Goal: Task Accomplishment & Management: Manage account settings

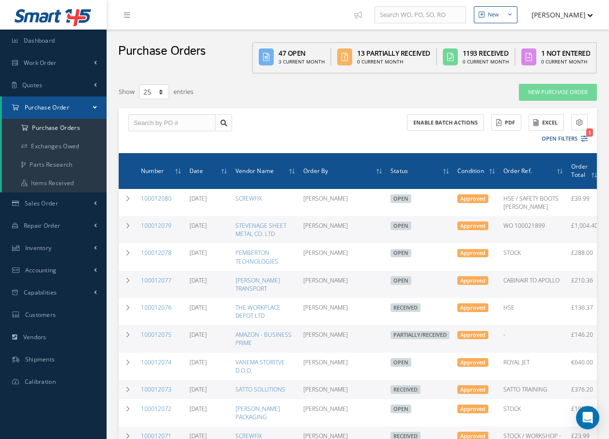
select select "25"
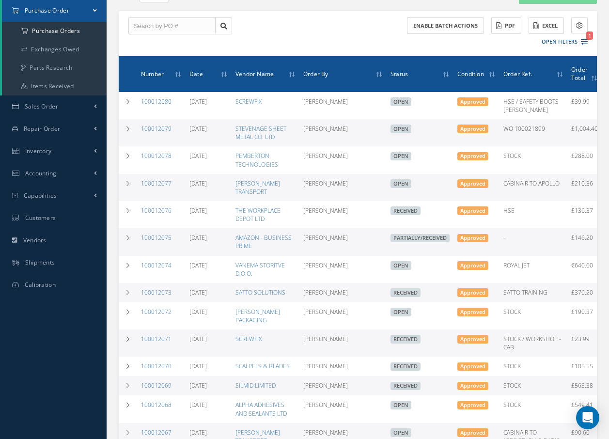
scroll to position [97, 0]
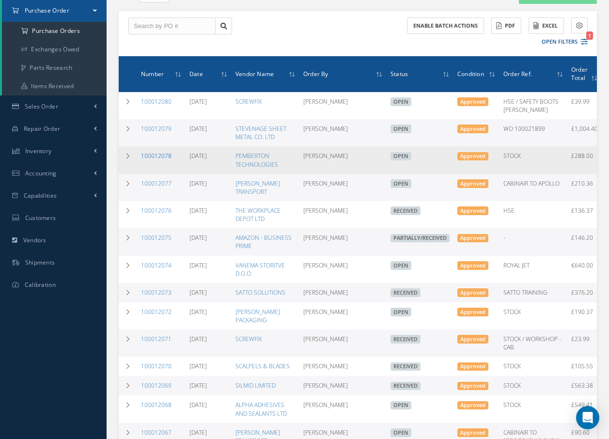
click at [156, 160] on link "100012078" at bounding box center [156, 156] width 31 height 8
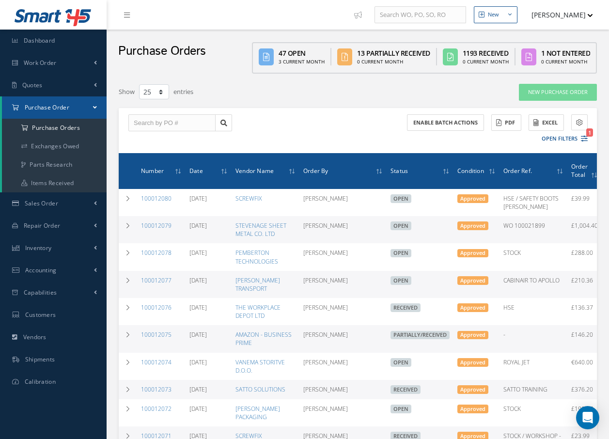
select select "25"
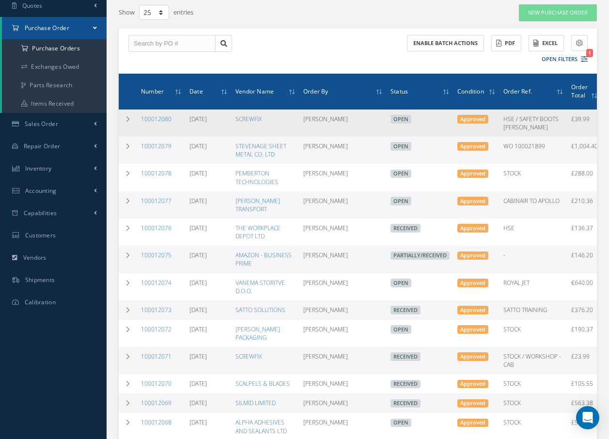
scroll to position [97, 0]
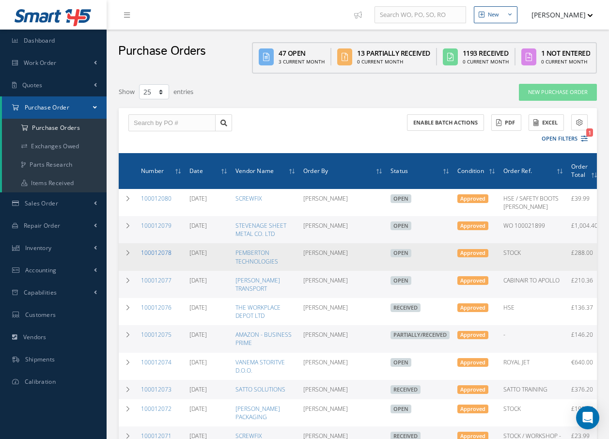
click at [152, 257] on link "100012078" at bounding box center [156, 253] width 31 height 8
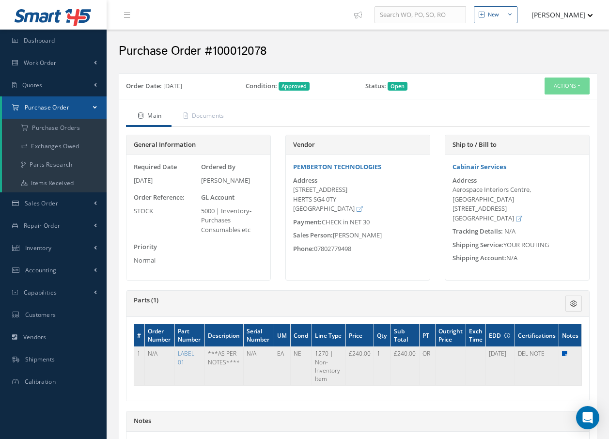
click at [566, 354] on icon at bounding box center [564, 354] width 5 height 6
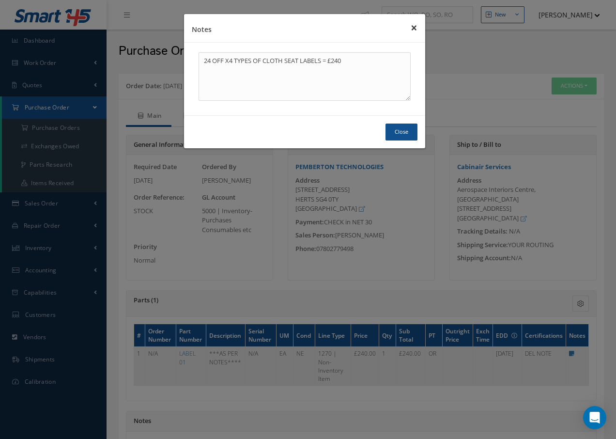
click at [413, 29] on button "×" at bounding box center [414, 27] width 22 height 27
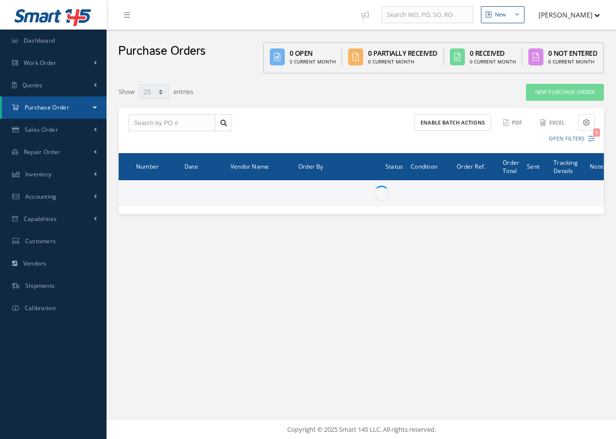
select select "25"
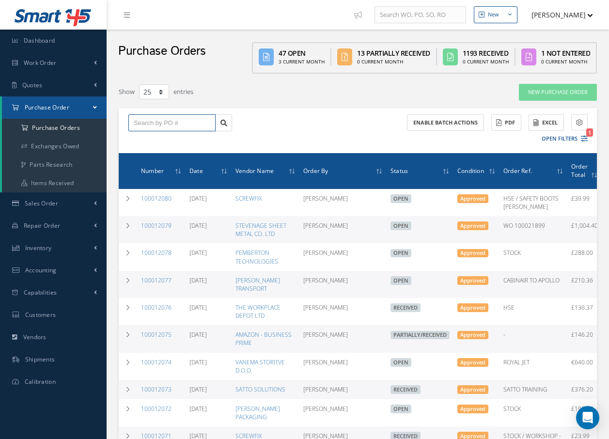
click at [189, 126] on input "text" at bounding box center [171, 122] width 87 height 17
type input "100012072"
click at [161, 137] on span "100012072" at bounding box center [148, 140] width 29 height 7
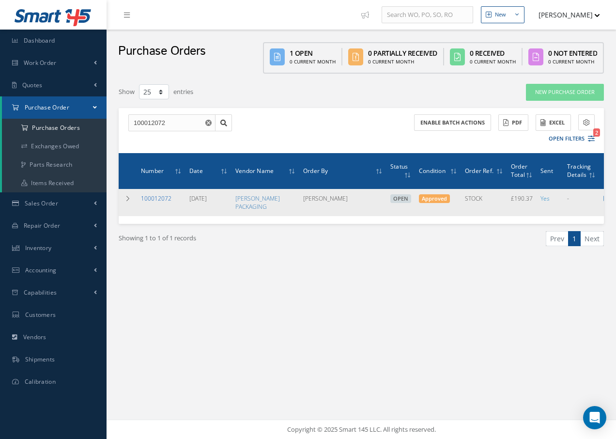
click at [150, 198] on link "100012072" at bounding box center [156, 198] width 31 height 8
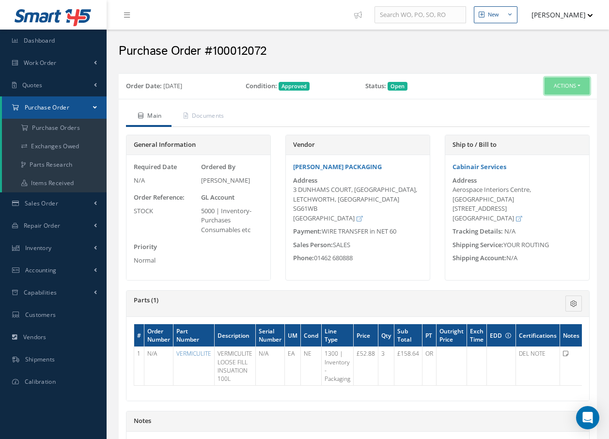
click at [566, 84] on button "Actions" at bounding box center [567, 86] width 45 height 17
click at [547, 104] on link "Receive" at bounding box center [551, 104] width 78 height 13
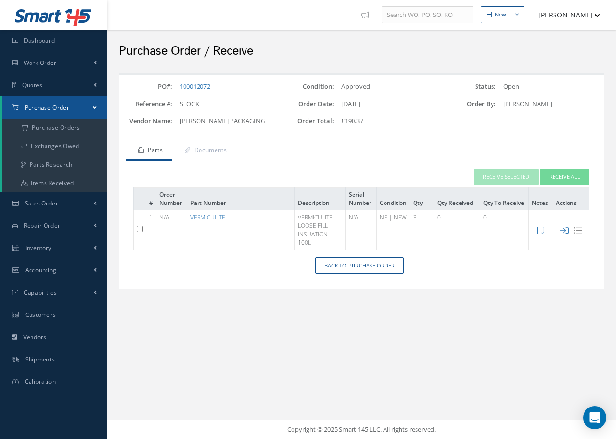
click at [138, 230] on input "checkbox" at bounding box center [140, 229] width 6 height 6
checkbox input "true"
click at [509, 174] on button "Receive Selected" at bounding box center [506, 177] width 65 height 17
type input "[DATE]"
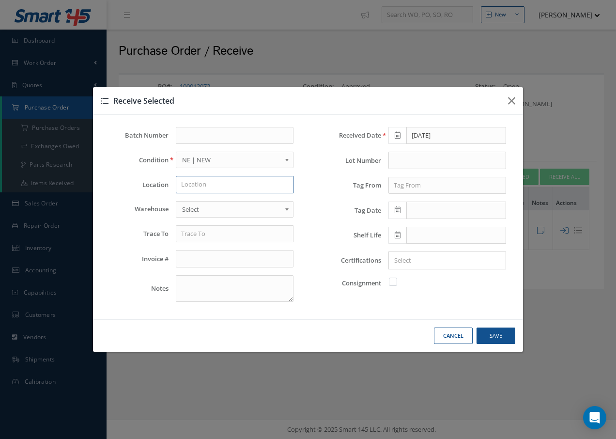
click at [257, 180] on input "text" at bounding box center [235, 184] width 118 height 17
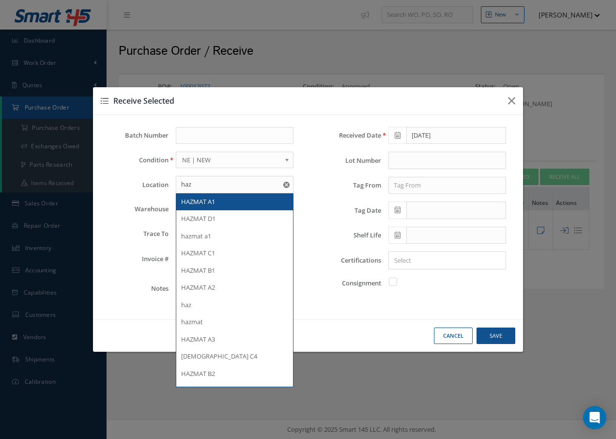
click at [188, 202] on span "HAZMAT A1" at bounding box center [198, 201] width 34 height 9
type input "HAZMAT A1"
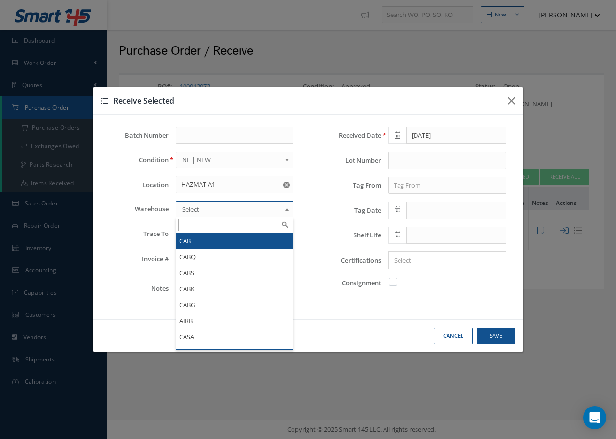
click at [190, 205] on span "Select" at bounding box center [231, 210] width 99 height 12
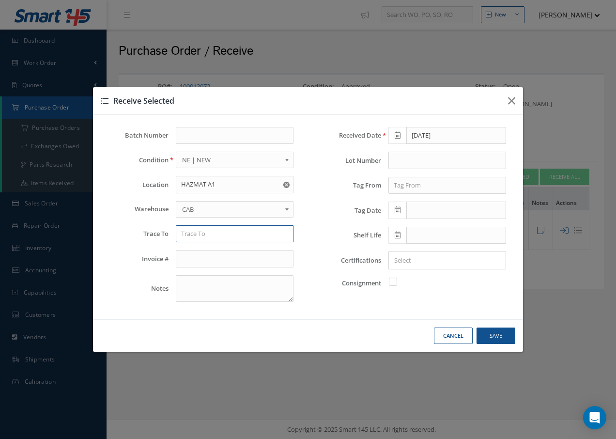
click at [193, 238] on input "text" at bounding box center [235, 233] width 118 height 17
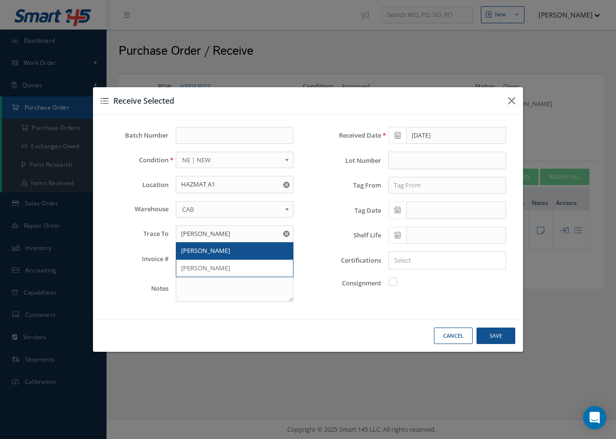
click at [230, 248] on div "BARTON JONES" at bounding box center [234, 251] width 107 height 10
type input "BARTON JONES"
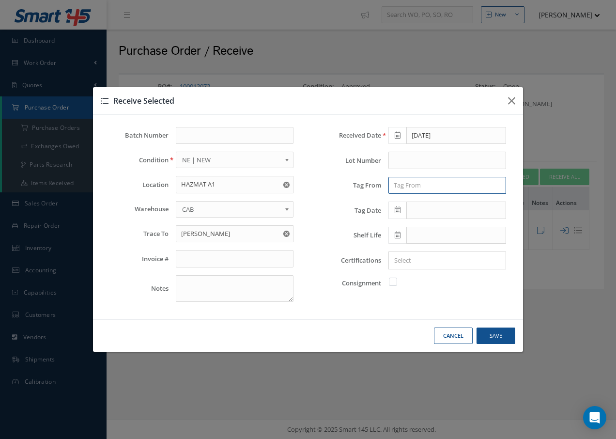
click at [418, 189] on input "text" at bounding box center [448, 185] width 118 height 17
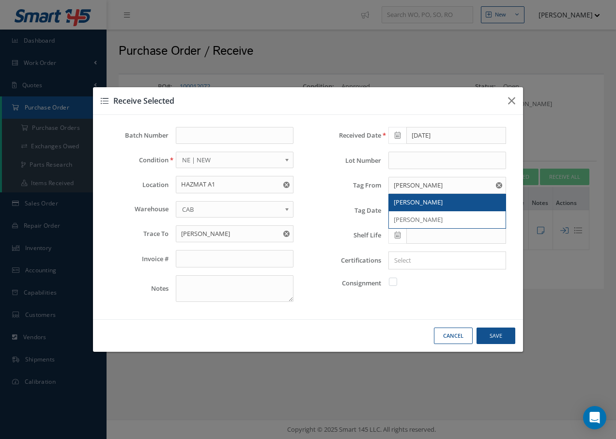
click at [434, 200] on span "BARTON JONES" at bounding box center [418, 202] width 49 height 9
type input "BARTON JONES"
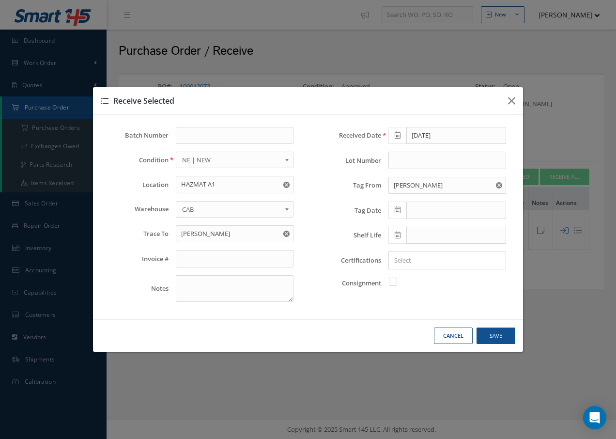
click at [400, 212] on icon at bounding box center [398, 209] width 6 height 7
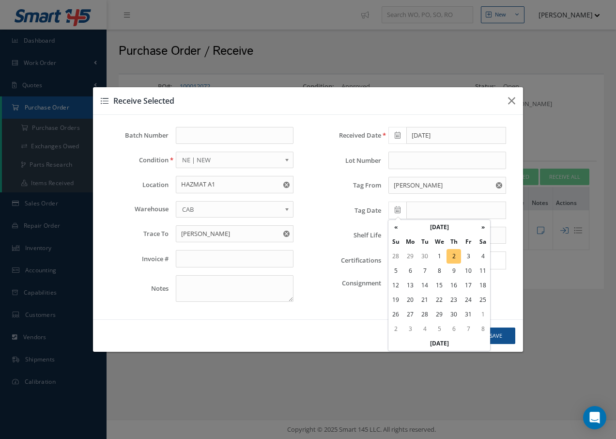
click at [451, 254] on td "2" at bounding box center [454, 256] width 15 height 15
type input "[DATE]"
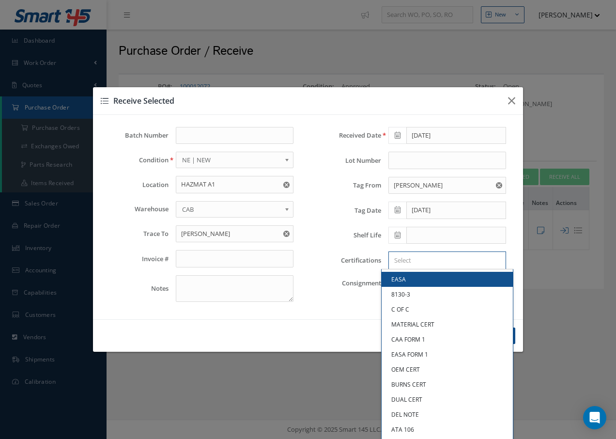
click at [408, 265] on input "Search for option" at bounding box center [445, 260] width 111 height 10
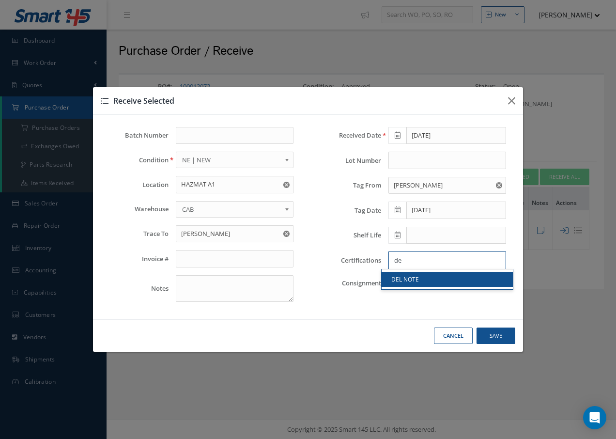
type input "de"
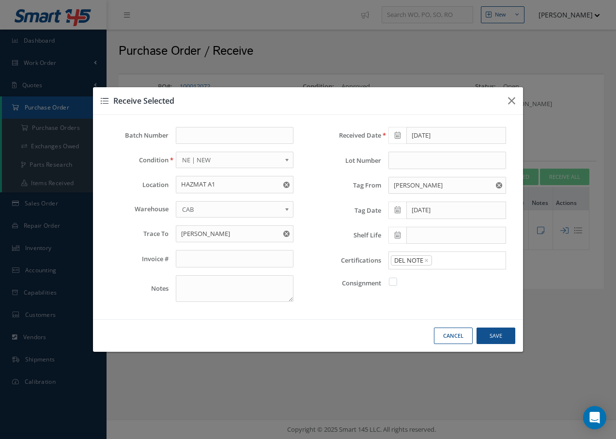
click at [447, 276] on link "DEL NOTE" at bounding box center [447, 279] width 131 height 15
click at [506, 337] on button "Save" at bounding box center [496, 336] width 39 height 17
checkbox input "false"
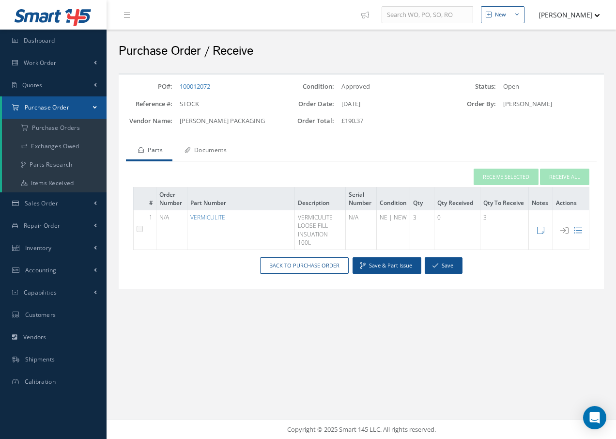
drag, startPoint x: 231, startPoint y: 150, endPoint x: 226, endPoint y: 140, distance: 11.9
click at [230, 150] on link "Documents" at bounding box center [205, 151] width 64 height 20
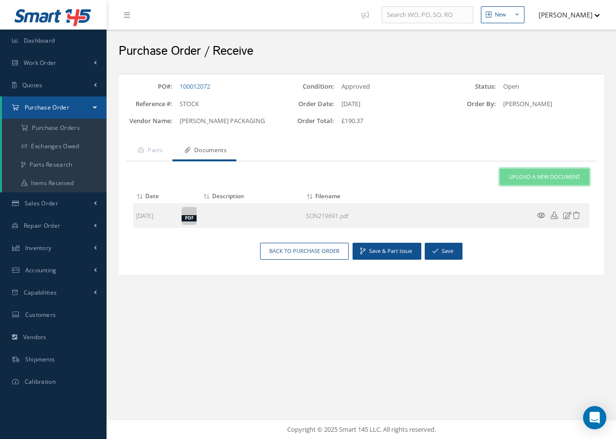
click at [511, 179] on span "Upload a New Document" at bounding box center [544, 177] width 71 height 8
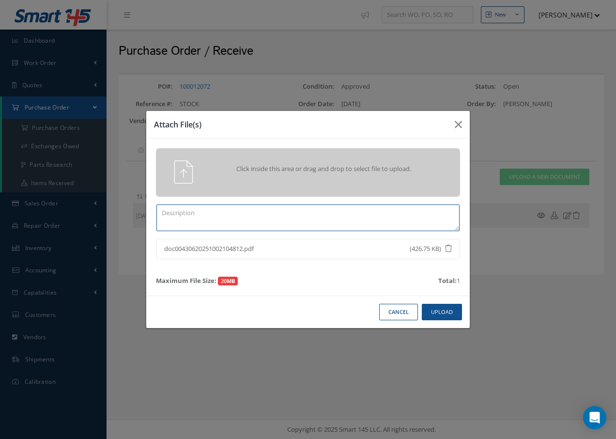
click at [209, 220] on textarea at bounding box center [308, 218] width 303 height 27
type textarea "del note"
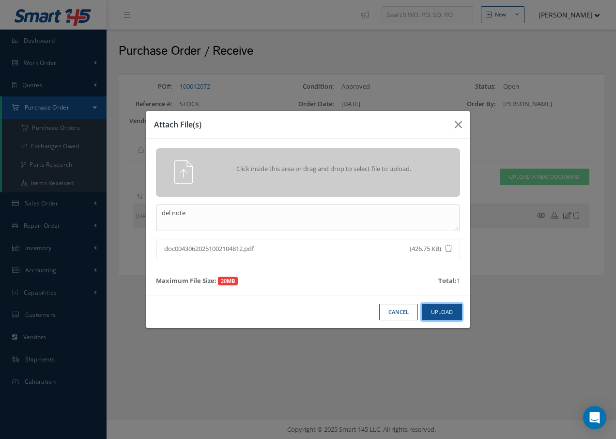
click at [444, 309] on button "Upload" at bounding box center [442, 312] width 40 height 17
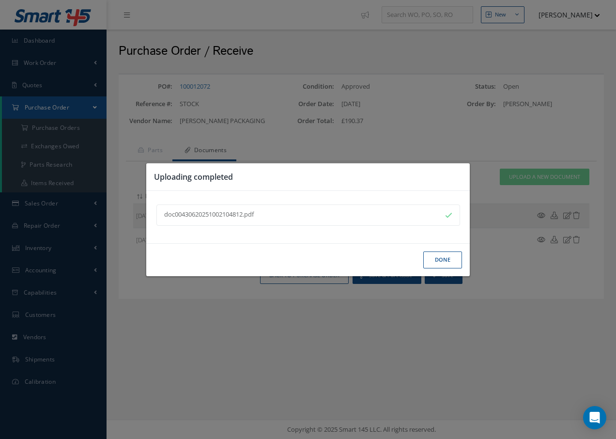
click at [428, 257] on button "Done" at bounding box center [443, 260] width 39 height 17
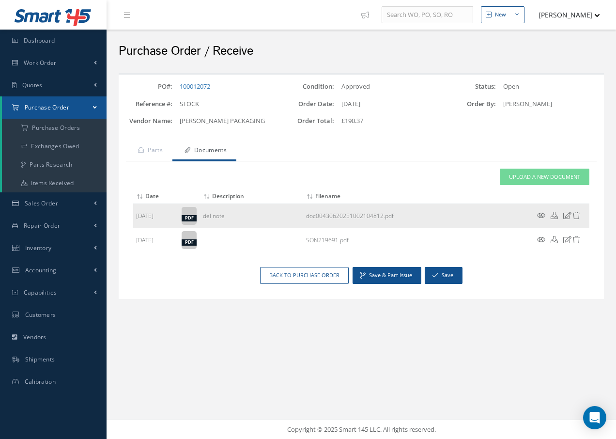
click at [541, 216] on icon at bounding box center [541, 215] width 8 height 7
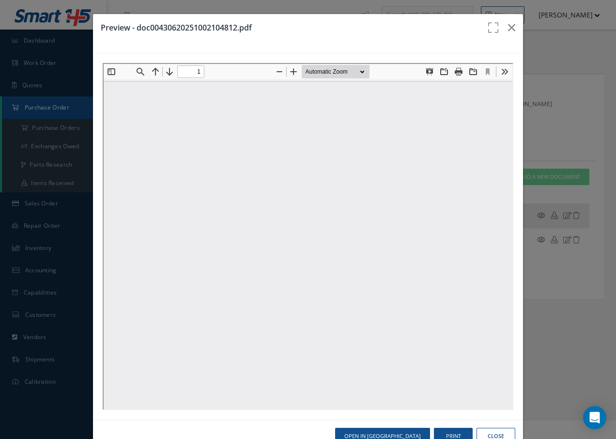
type input "0"
type input "1"
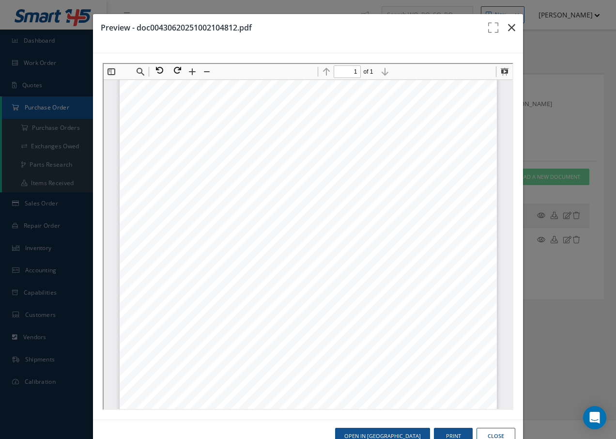
click at [508, 25] on icon "button" at bounding box center [511, 28] width 7 height 12
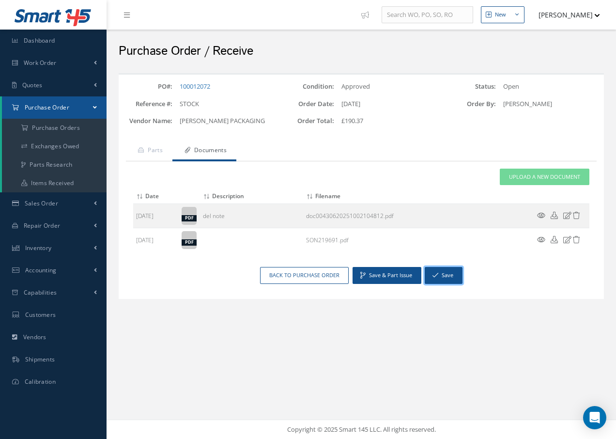
click at [452, 272] on button "Save" at bounding box center [444, 275] width 38 height 17
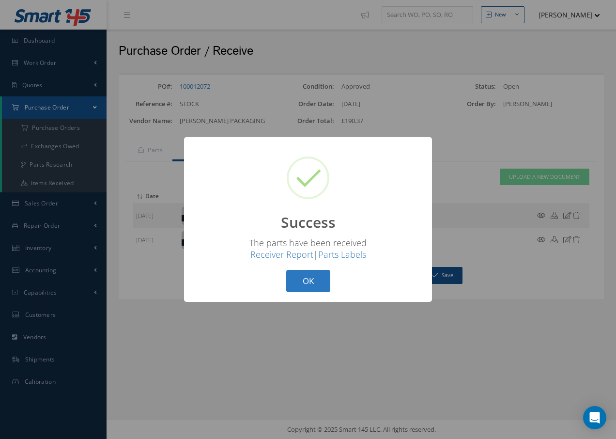
click at [318, 284] on button "OK" at bounding box center [308, 281] width 44 height 23
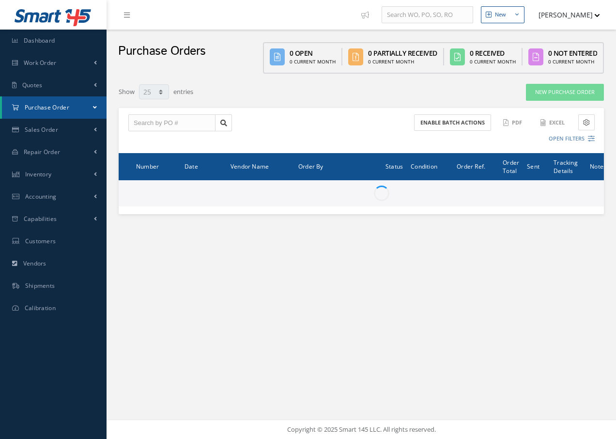
select select "25"
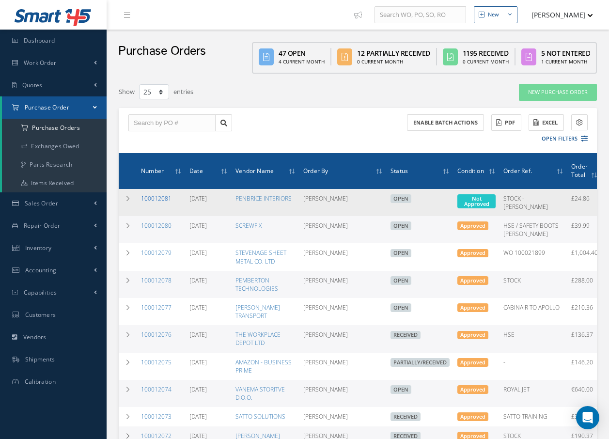
click at [156, 200] on link "100012081" at bounding box center [156, 198] width 31 height 8
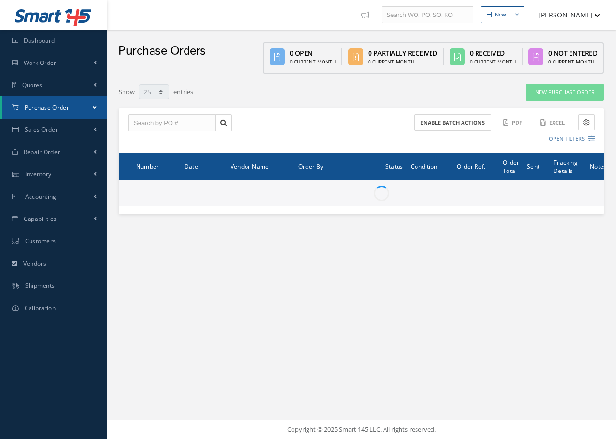
select select "25"
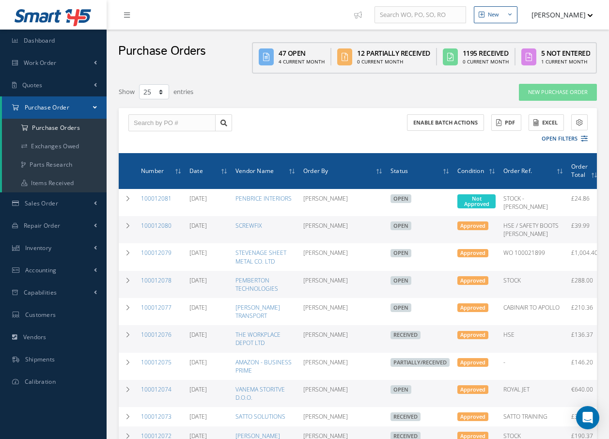
click at [123, 16] on link at bounding box center [129, 15] width 26 height 16
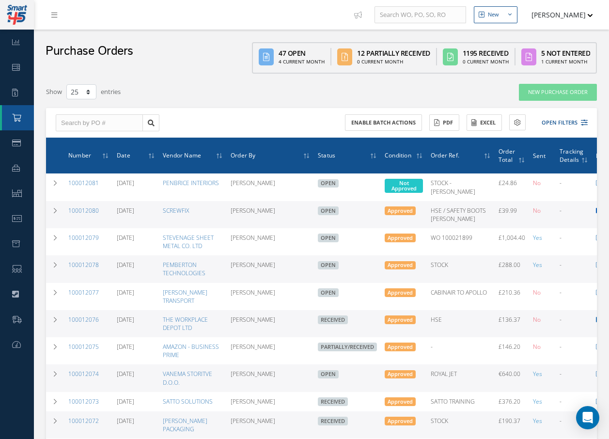
click at [596, 209] on icon at bounding box center [598, 211] width 5 height 6
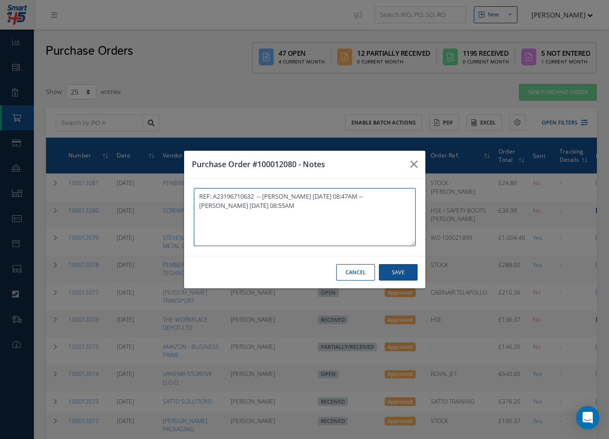
type textarea "REF: A23196710632 -- Natasha Lewis 10/01/2025 08:47AM -- Natasha Lewis 10/01/20…"
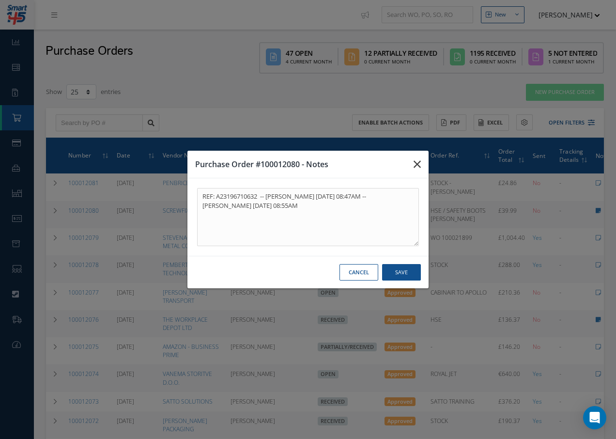
click at [416, 163] on icon "button" at bounding box center [417, 164] width 7 height 12
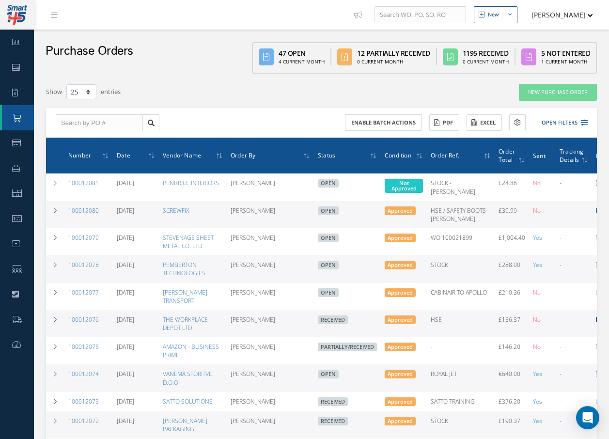
click at [596, 323] on icon at bounding box center [598, 320] width 5 height 6
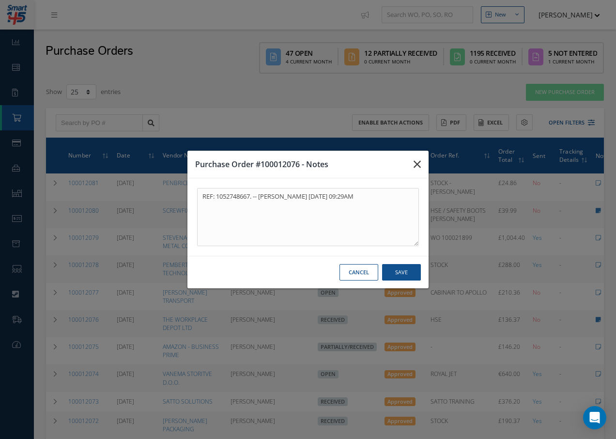
click at [414, 163] on icon "button" at bounding box center [417, 164] width 7 height 12
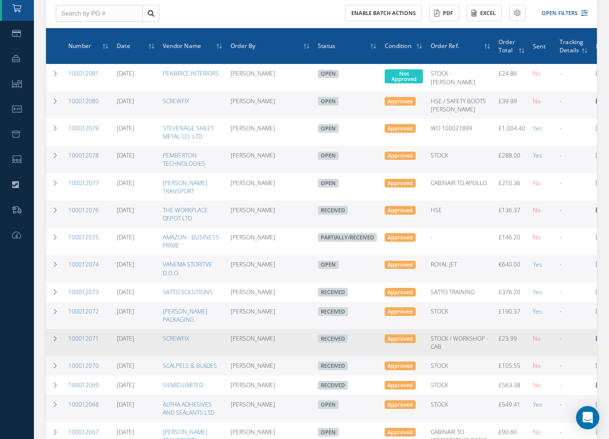
scroll to position [145, 0]
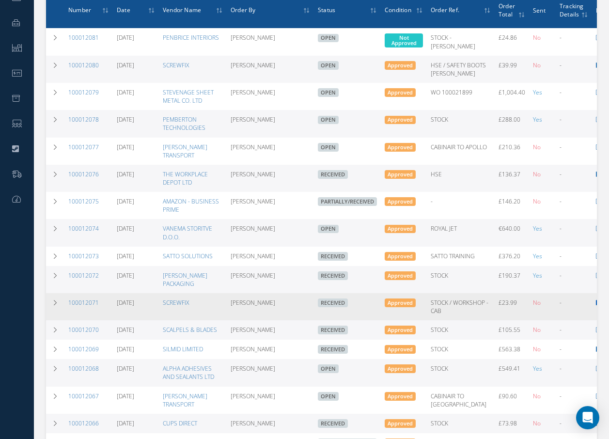
click at [596, 306] on icon at bounding box center [598, 303] width 5 height 6
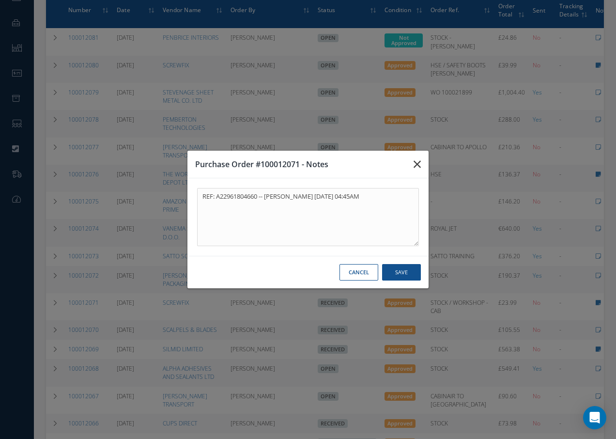
click at [412, 165] on button "button" at bounding box center [417, 164] width 23 height 27
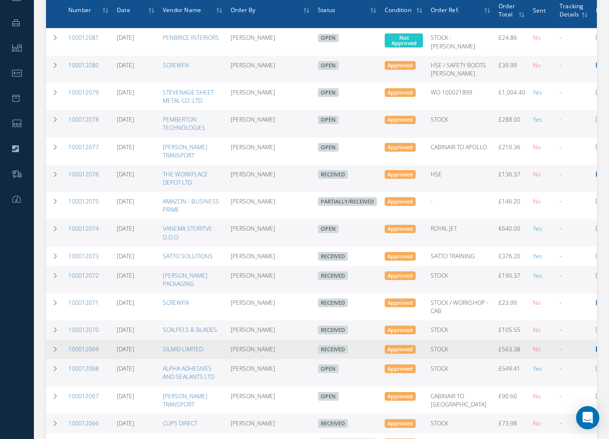
click at [596, 352] on icon at bounding box center [598, 350] width 5 height 6
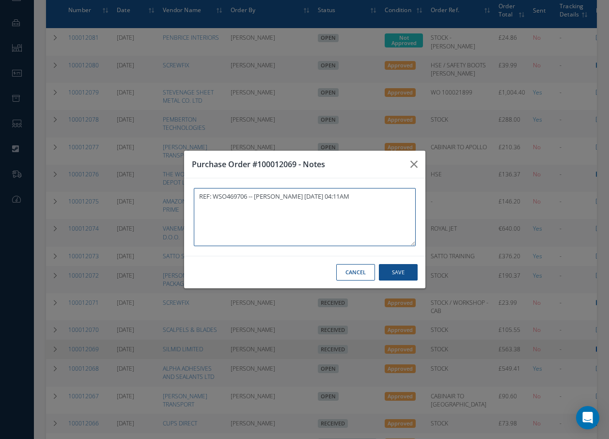
type textarea "REF: WSO469706 -- Natasha Lewis 09/30/2025 04:11AM"
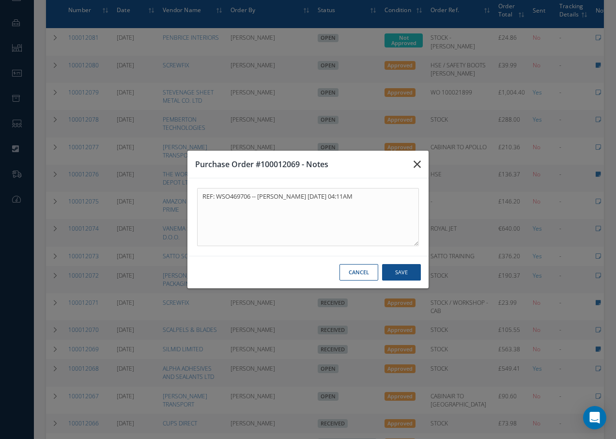
click at [420, 163] on icon "button" at bounding box center [417, 164] width 7 height 12
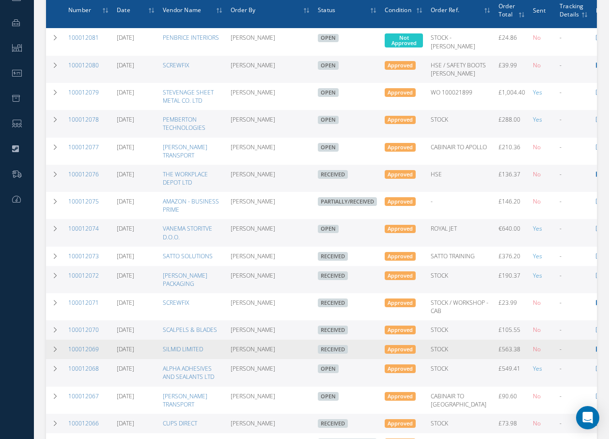
scroll to position [97, 0]
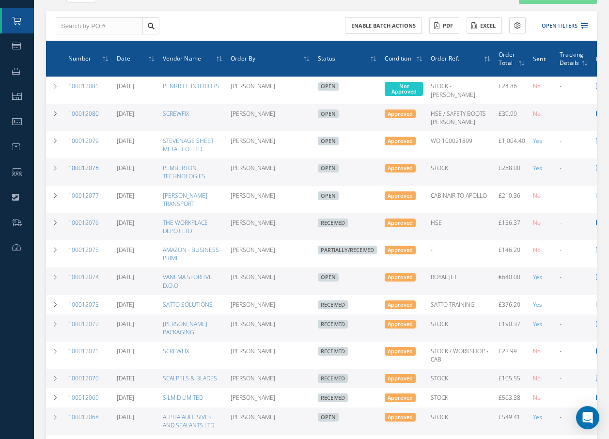
click at [92, 172] on link "100012078" at bounding box center [83, 168] width 31 height 8
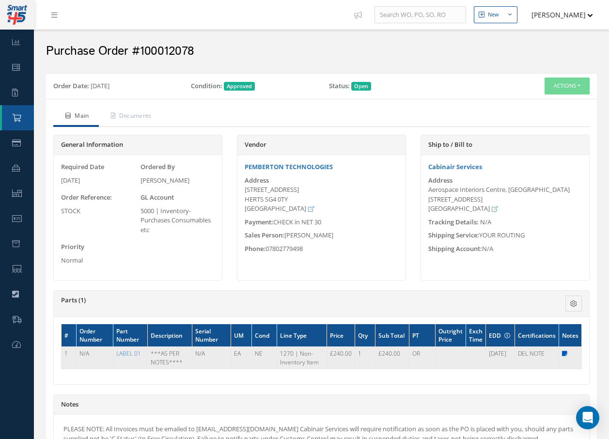
click at [566, 352] on icon at bounding box center [564, 354] width 5 height 6
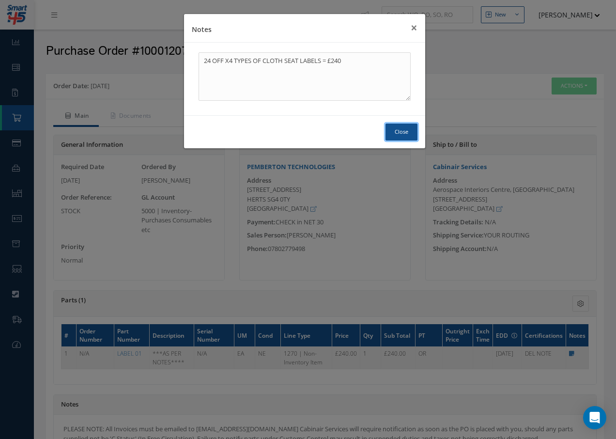
click at [404, 127] on button "Close" at bounding box center [402, 132] width 32 height 17
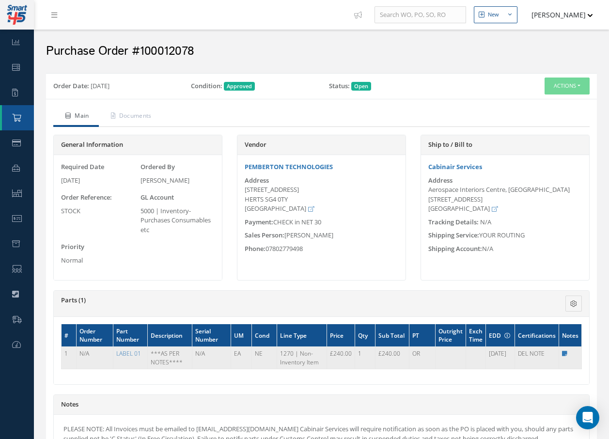
click at [561, 352] on td "Notes × 24 OFF X4 TYPES OF CLOTH SEAT LABELS = £240 Close" at bounding box center [570, 358] width 23 height 22
click at [566, 354] on icon at bounding box center [564, 354] width 5 height 6
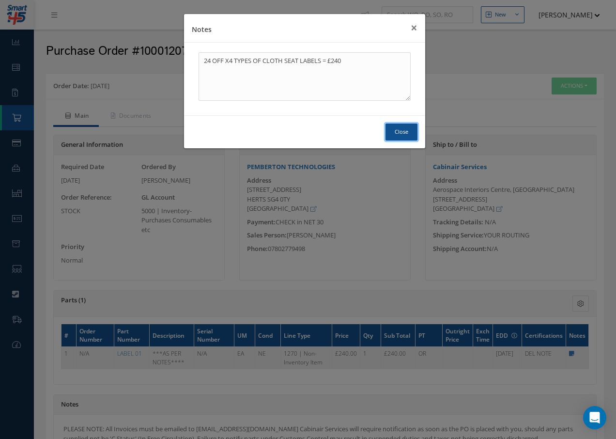
click at [390, 129] on button "Close" at bounding box center [402, 132] width 32 height 17
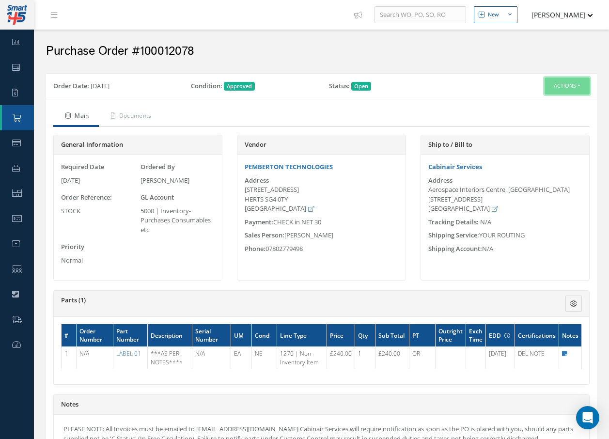
click at [561, 87] on button "Actions" at bounding box center [567, 86] width 45 height 17
click at [540, 106] on link "Receive" at bounding box center [551, 104] width 78 height 13
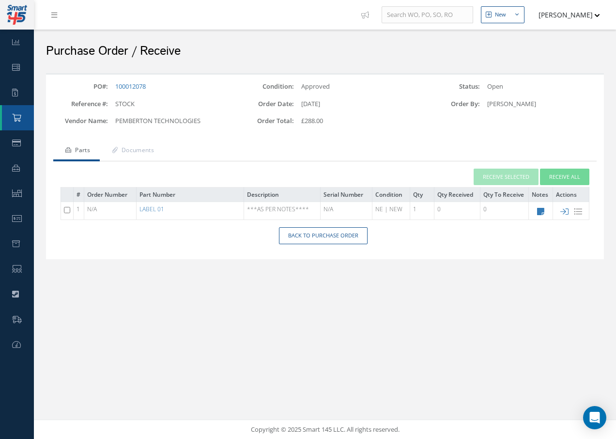
click at [68, 210] on input "checkbox" at bounding box center [67, 210] width 6 height 6
checkbox input "true"
click at [515, 176] on button "Receive Selected" at bounding box center [506, 177] width 65 height 17
type input "[DATE]"
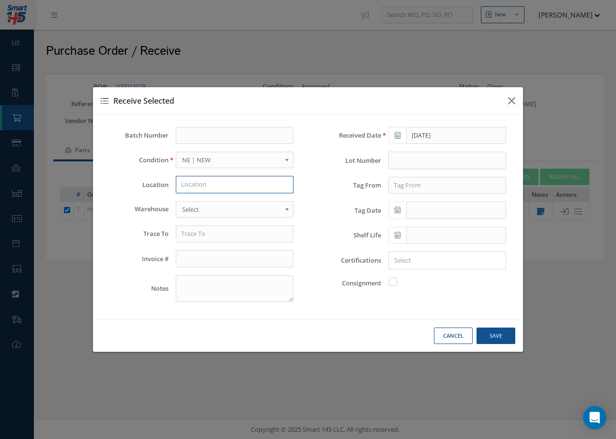
click at [203, 186] on input "text" at bounding box center [235, 184] width 118 height 17
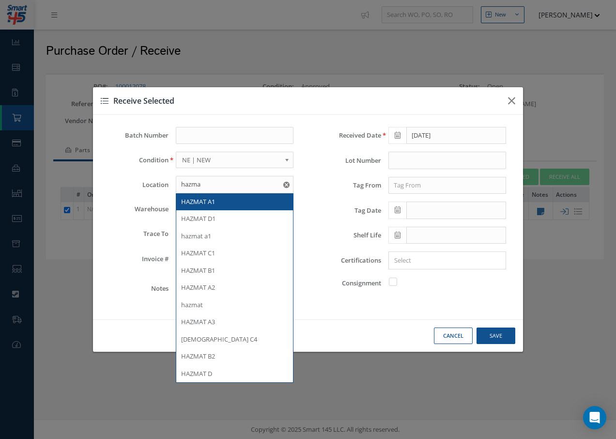
click at [213, 201] on span "HAZMAT A1" at bounding box center [198, 201] width 34 height 9
type input "HAZMAT A1"
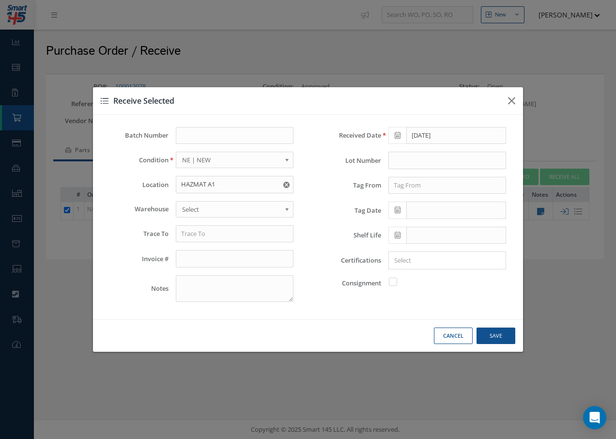
click at [206, 211] on span "Select" at bounding box center [231, 210] width 99 height 12
click at [286, 184] on icon "Reset" at bounding box center [287, 185] width 6 height 6
click at [452, 330] on button "Cancel" at bounding box center [453, 336] width 39 height 17
checkbox input "false"
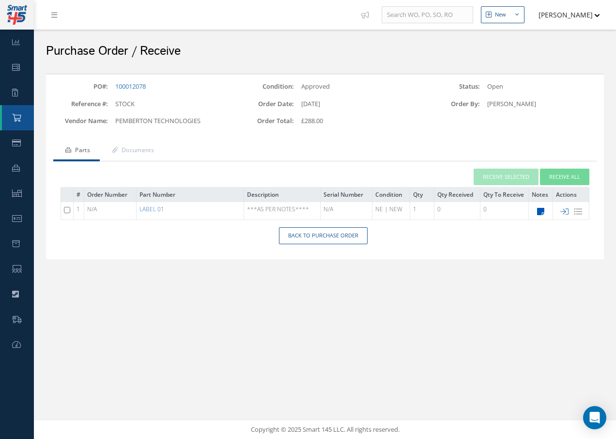
click at [539, 211] on icon at bounding box center [540, 211] width 7 height 8
type textarea "24 OFF X4 TYPES OF CLOTH SEAT LABELS = £240"
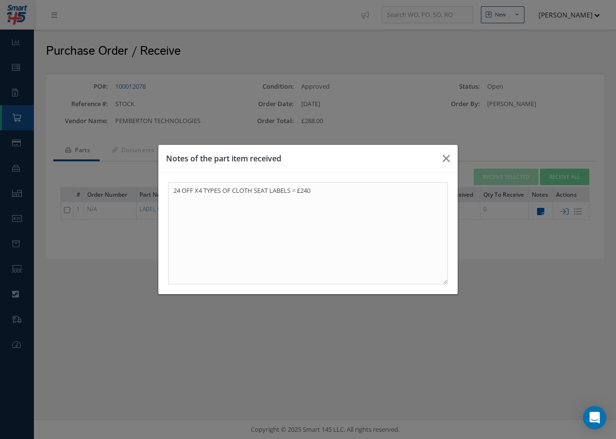
click at [539, 211] on div "Notes of the part item received 24 OFF X4 TYPES OF CLOTH SEAT LABELS = £240" at bounding box center [308, 219] width 616 height 439
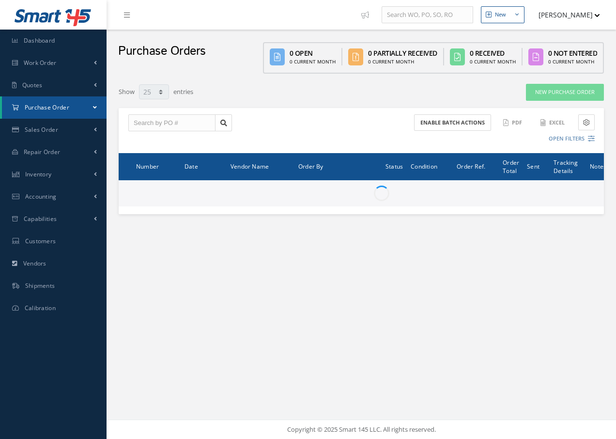
select select "25"
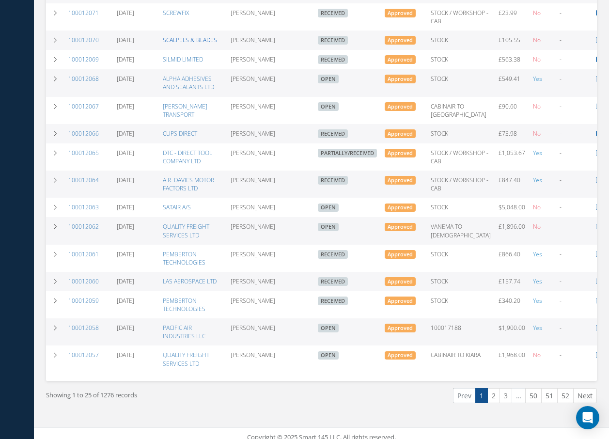
scroll to position [436, 0]
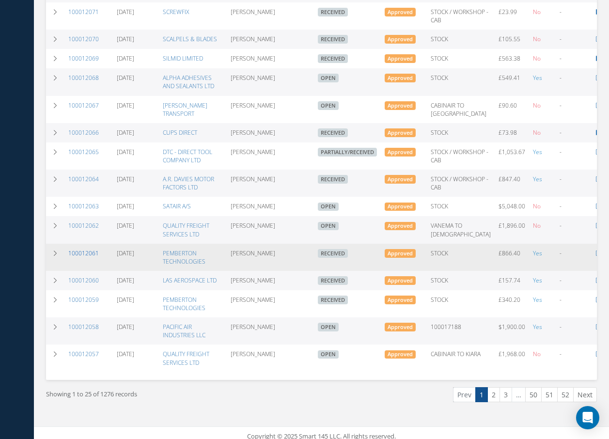
click at [86, 257] on link "100012061" at bounding box center [83, 253] width 31 height 8
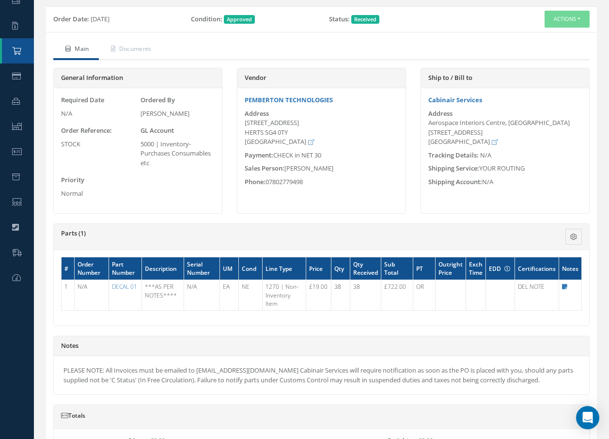
scroll to position [97, 0]
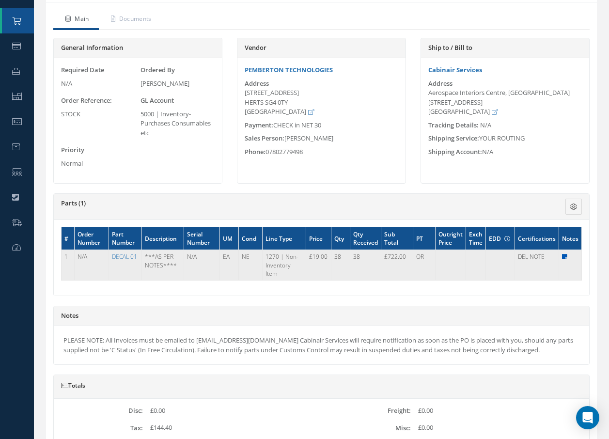
click at [564, 257] on icon at bounding box center [564, 257] width 5 height 6
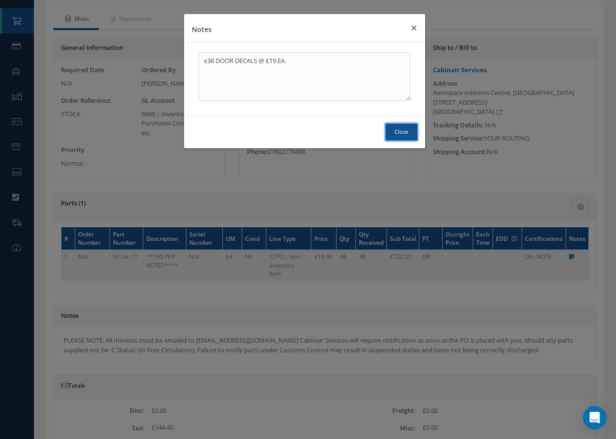
click at [410, 132] on button "Close" at bounding box center [402, 132] width 32 height 17
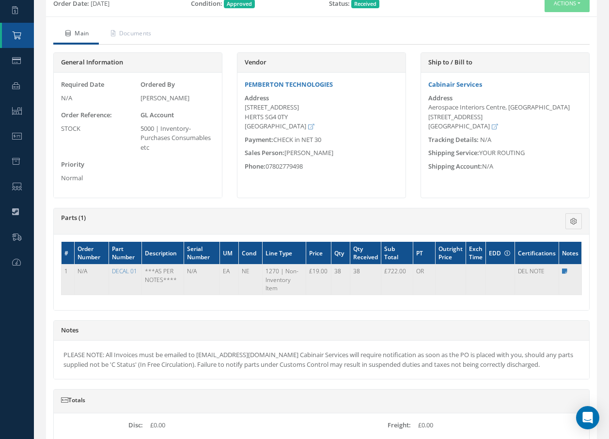
scroll to position [99, 0]
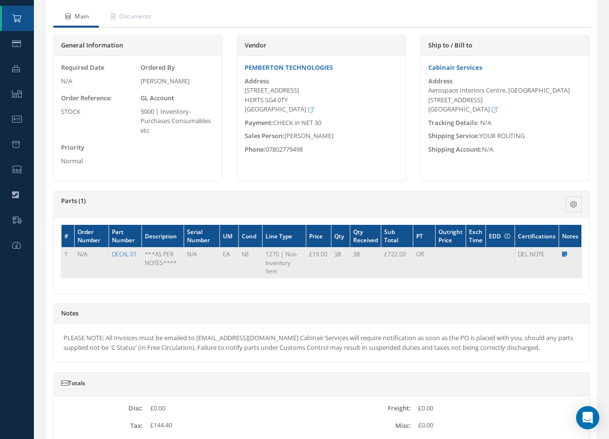
click at [120, 255] on link "DECAL 01" at bounding box center [124, 254] width 25 height 8
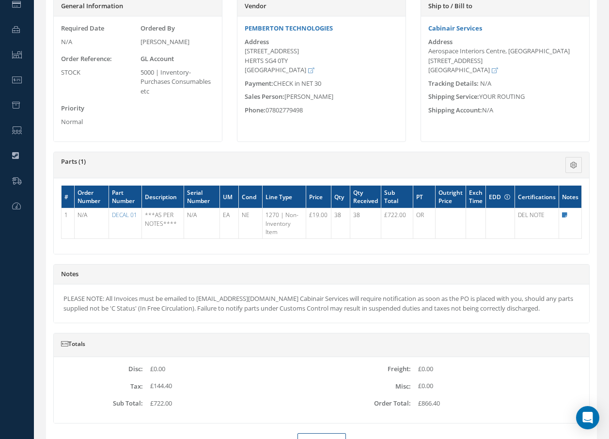
scroll to position [0, 0]
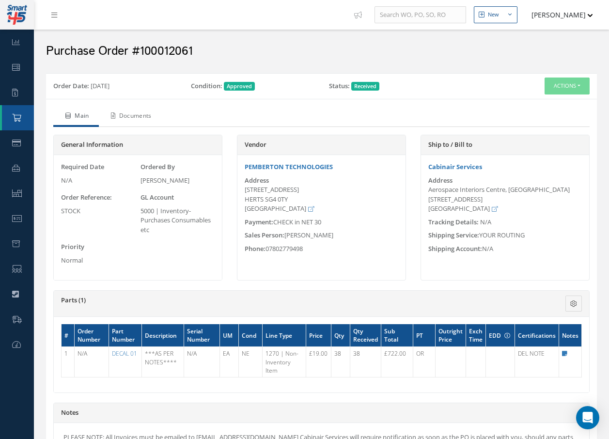
click at [142, 118] on link "Documents" at bounding box center [130, 117] width 63 height 20
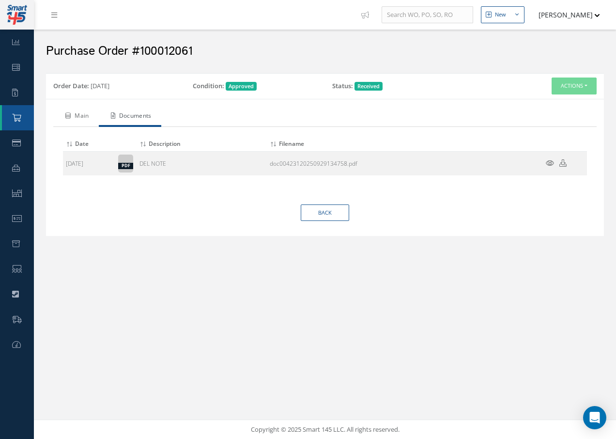
click at [86, 117] on link "Main" at bounding box center [76, 117] width 46 height 20
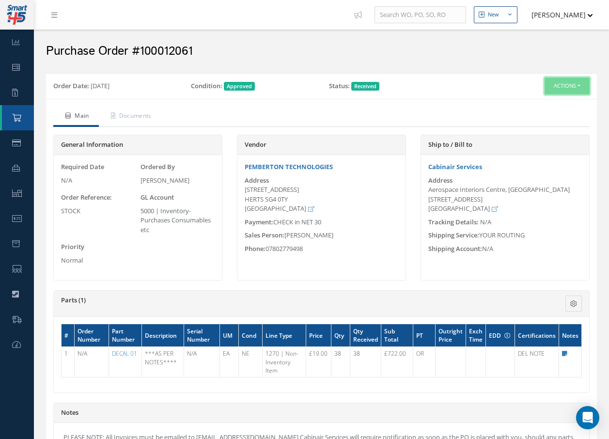
click at [575, 88] on button "Actions" at bounding box center [567, 86] width 45 height 17
click at [555, 108] on link "Receiving Details" at bounding box center [551, 104] width 78 height 13
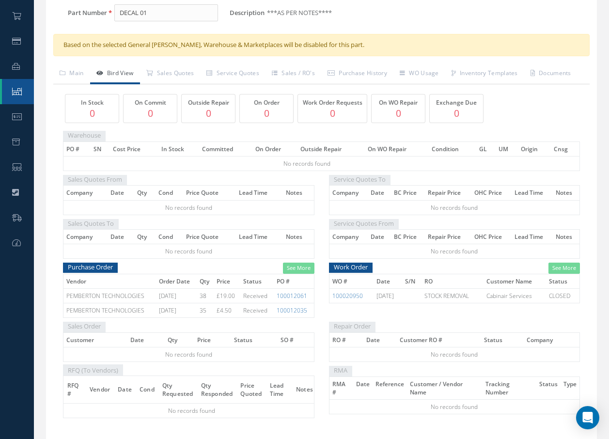
scroll to position [85, 0]
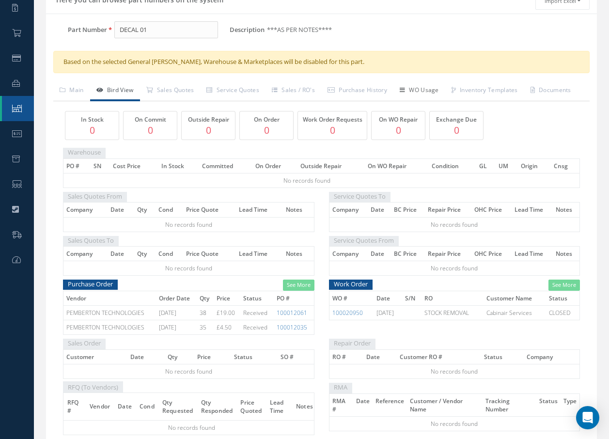
click at [433, 90] on link "WO Usage" at bounding box center [420, 91] width 52 height 20
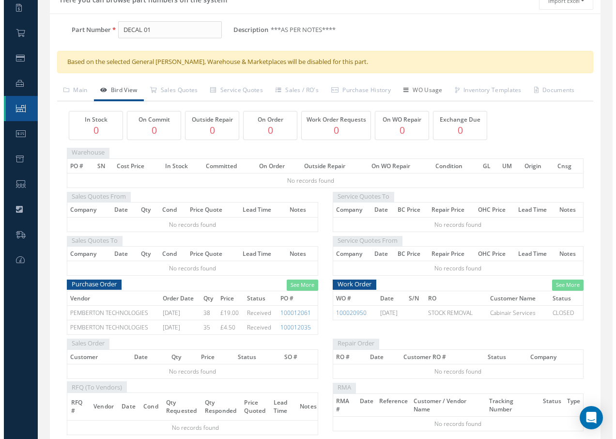
scroll to position [0, 0]
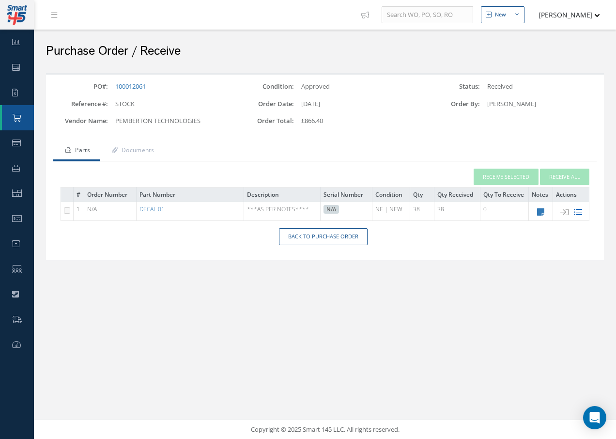
click at [577, 211] on icon at bounding box center [578, 212] width 8 height 8
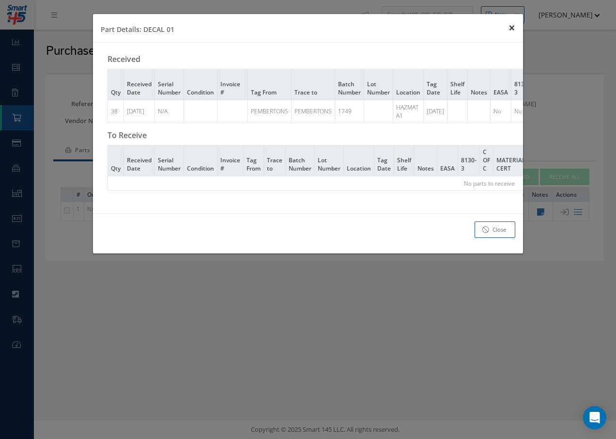
click at [512, 26] on span "×" at bounding box center [512, 27] width 7 height 16
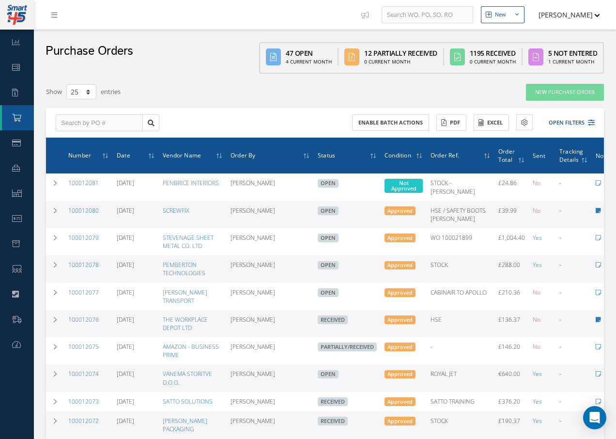
select select "25"
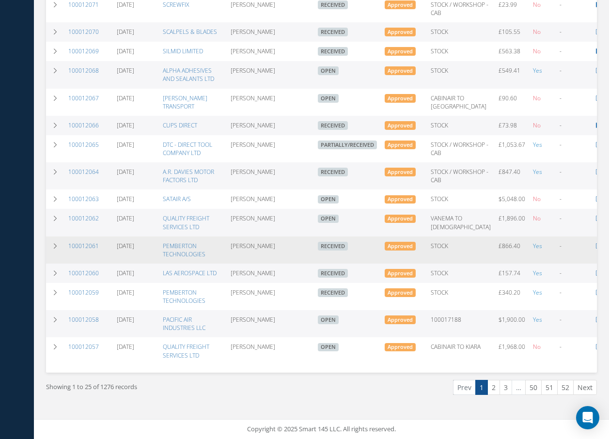
scroll to position [492, 0]
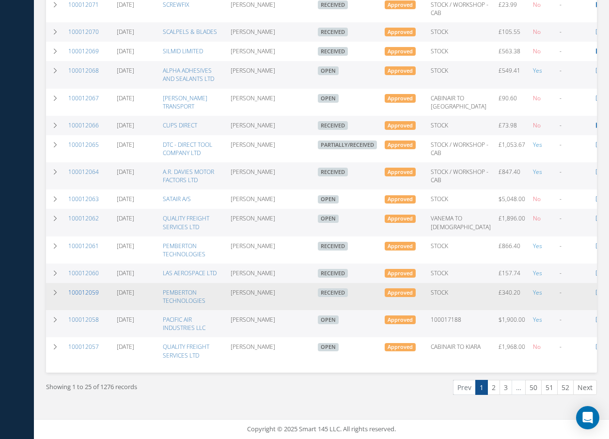
click at [93, 288] on link "100012059" at bounding box center [83, 292] width 31 height 8
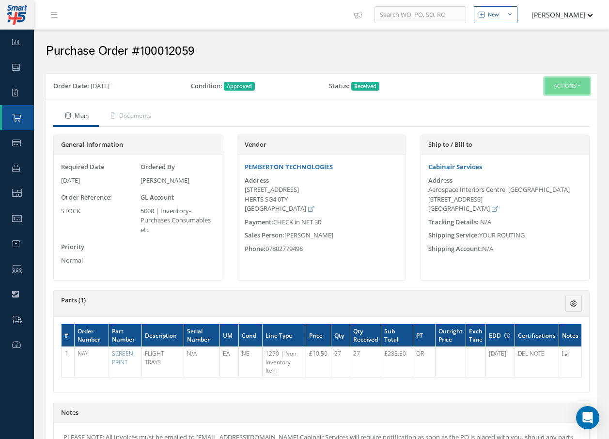
click at [585, 88] on button "Actions" at bounding box center [567, 86] width 45 height 17
click at [553, 103] on link "Receiving Details" at bounding box center [551, 104] width 78 height 13
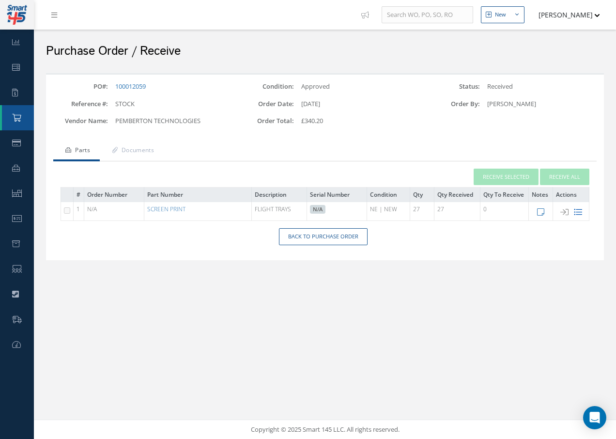
click at [580, 211] on icon at bounding box center [578, 212] width 8 height 8
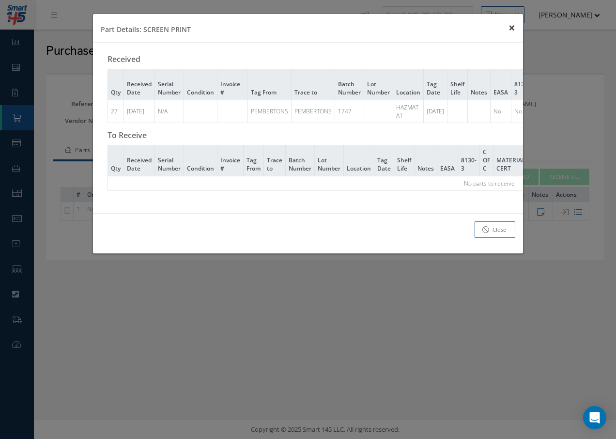
click at [513, 28] on span "×" at bounding box center [512, 27] width 7 height 16
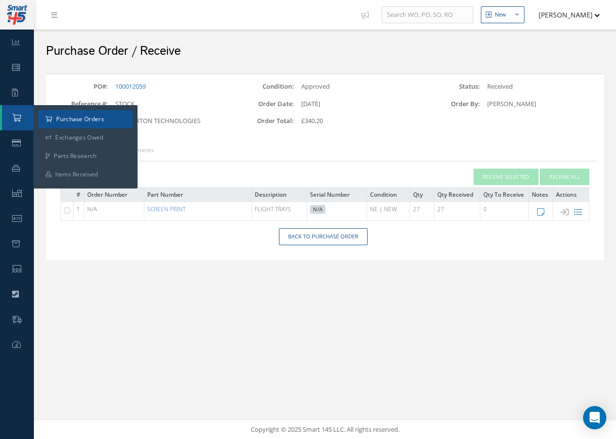
click at [62, 123] on a=1&status_id=2&status_id=3&status_id=5&collapsedFilters"] "Purchase Orders" at bounding box center [85, 119] width 95 height 18
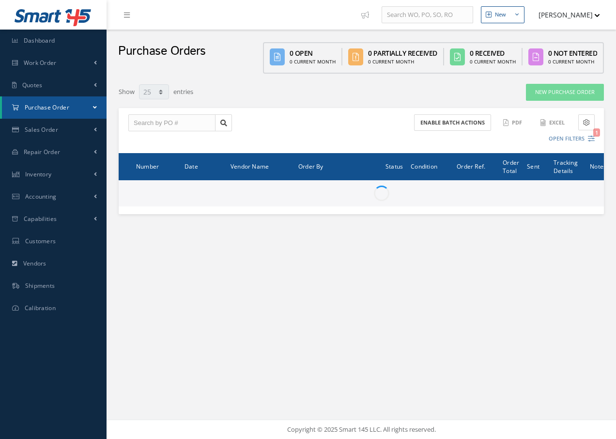
select select "25"
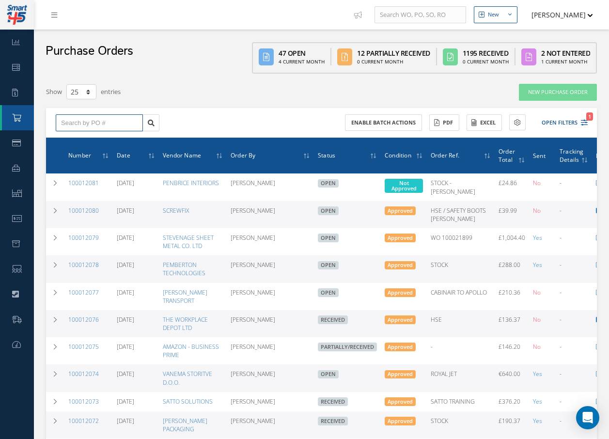
click at [126, 126] on input "text" at bounding box center [99, 122] width 87 height 17
type input "1"
click at [89, 269] on link "100012078" at bounding box center [83, 265] width 31 height 8
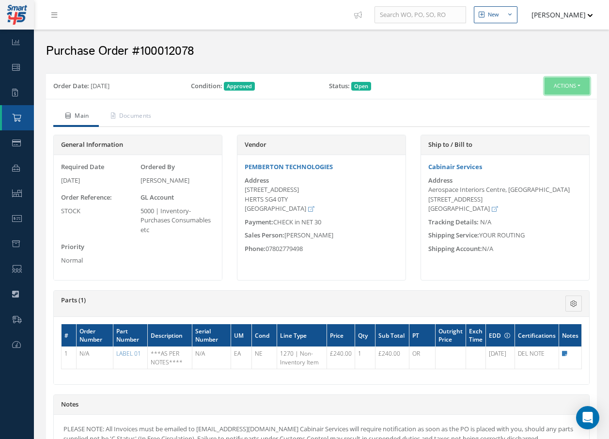
click at [571, 86] on button "Actions" at bounding box center [567, 86] width 45 height 17
click at [543, 105] on link "Receive" at bounding box center [551, 104] width 78 height 13
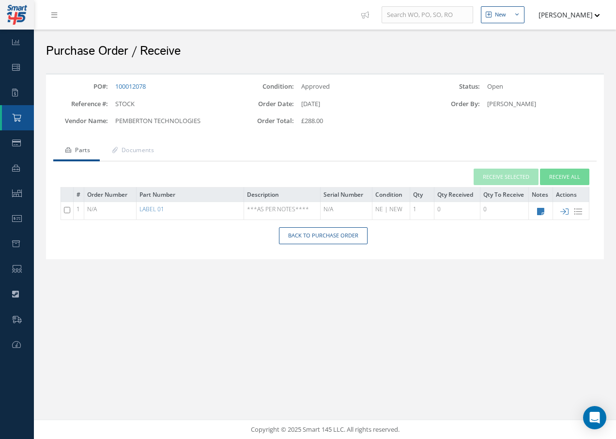
click at [68, 211] on input "checkbox" at bounding box center [67, 210] width 6 height 6
checkbox input "true"
click at [491, 175] on button "Receive Selected" at bounding box center [506, 177] width 65 height 17
type input "[DATE]"
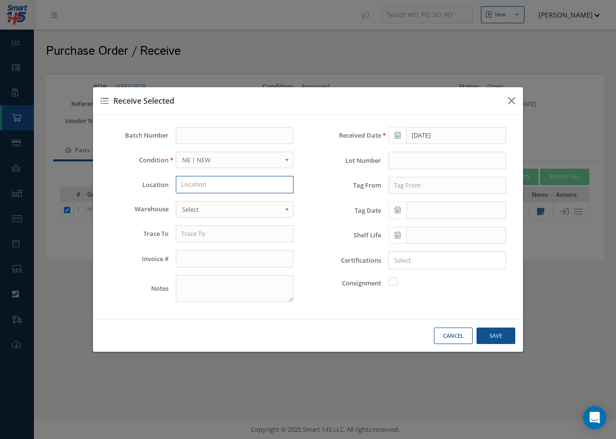
drag, startPoint x: 242, startPoint y: 184, endPoint x: 232, endPoint y: 166, distance: 20.6
click at [237, 178] on input "text" at bounding box center [235, 184] width 118 height 17
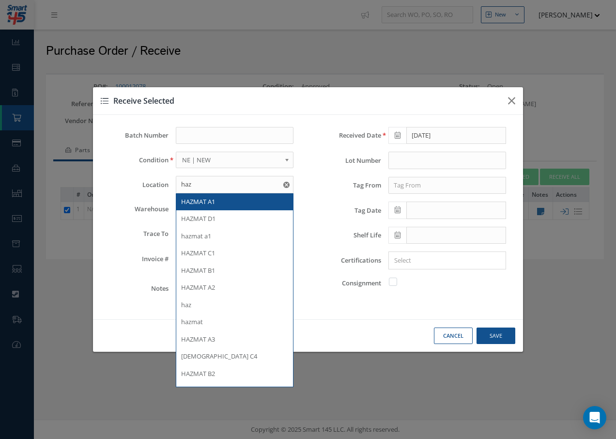
click at [205, 205] on span "HAZMAT A1" at bounding box center [198, 201] width 34 height 9
type input "HAZMAT A1"
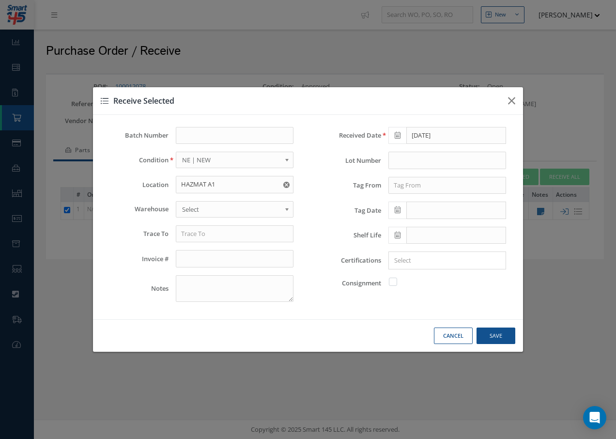
click at [200, 212] on span "Select" at bounding box center [231, 210] width 99 height 12
click at [203, 237] on input "text" at bounding box center [235, 233] width 118 height 17
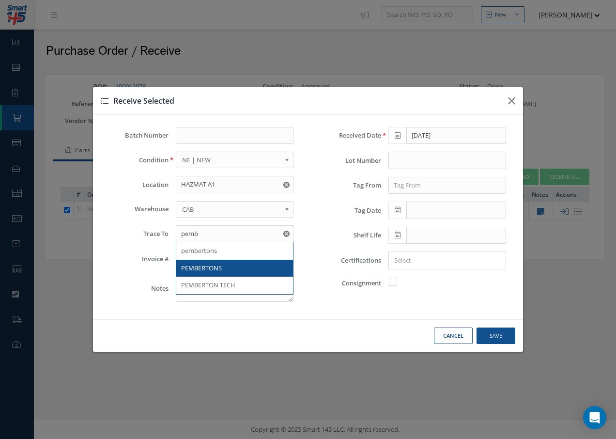
click at [198, 266] on span "PEMBERTONS" at bounding box center [201, 268] width 41 height 9
type input "PEMBERTONS"
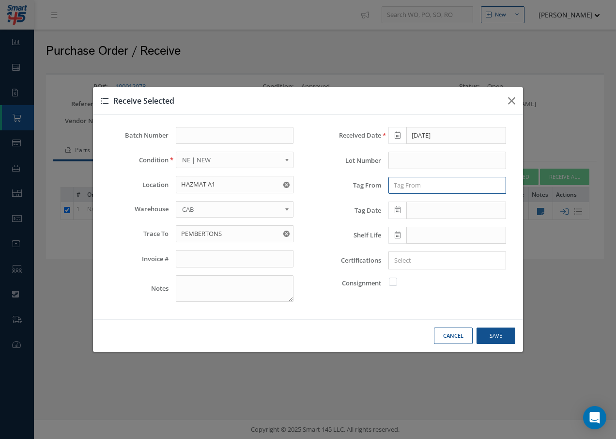
click at [420, 183] on input "text" at bounding box center [448, 185] width 118 height 17
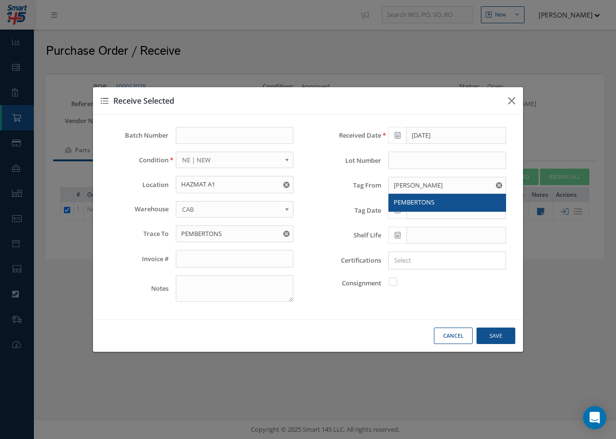
click at [426, 205] on span "PEMBERTONS" at bounding box center [414, 202] width 41 height 9
type input "PEMBERTONS"
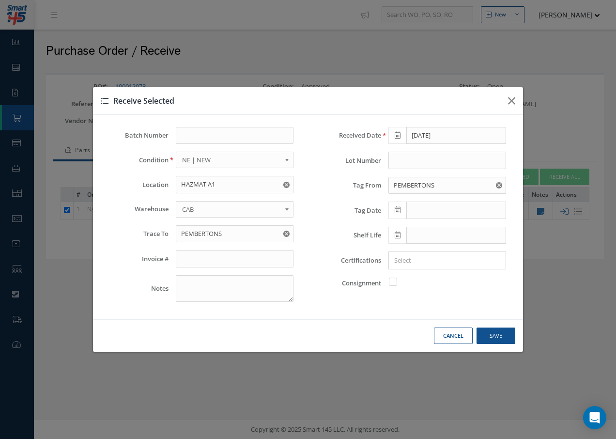
click at [398, 209] on icon at bounding box center [398, 209] width 6 height 7
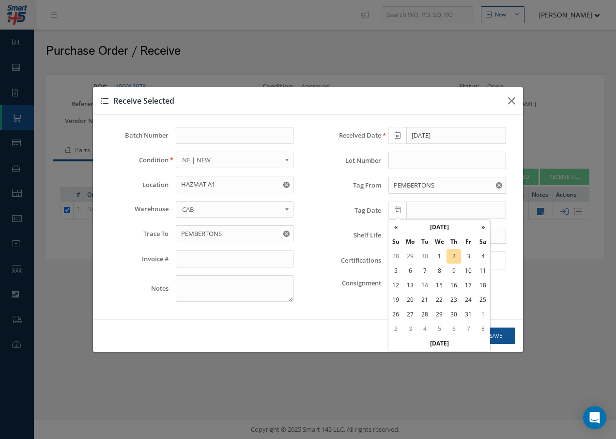
click at [456, 253] on td "2" at bounding box center [454, 256] width 15 height 15
type input "[DATE]"
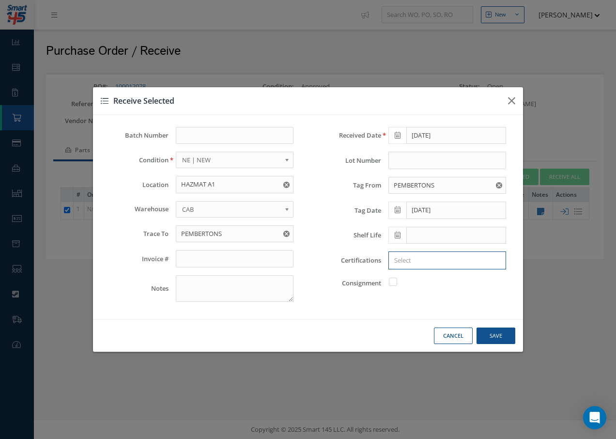
click at [432, 263] on input "Search for option" at bounding box center [445, 260] width 111 height 10
click at [394, 412] on link "DEL NOTE" at bounding box center [447, 414] width 131 height 15
click at [487, 337] on button "Save" at bounding box center [496, 336] width 39 height 17
checkbox input "false"
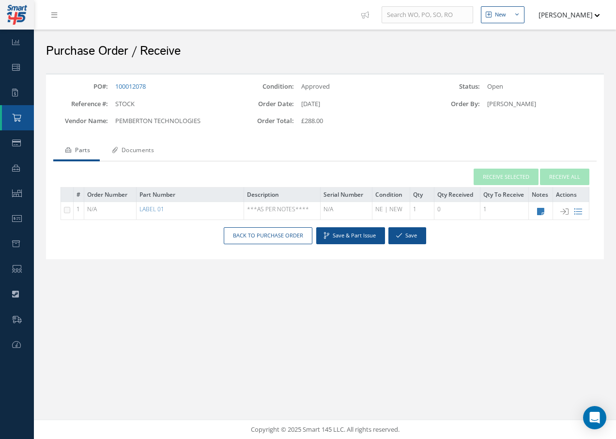
click at [150, 150] on link "Documents" at bounding box center [132, 151] width 64 height 20
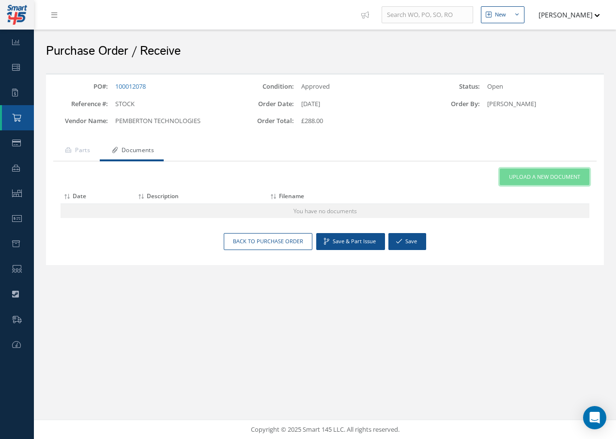
click at [552, 175] on span "Upload a New Document" at bounding box center [544, 177] width 71 height 8
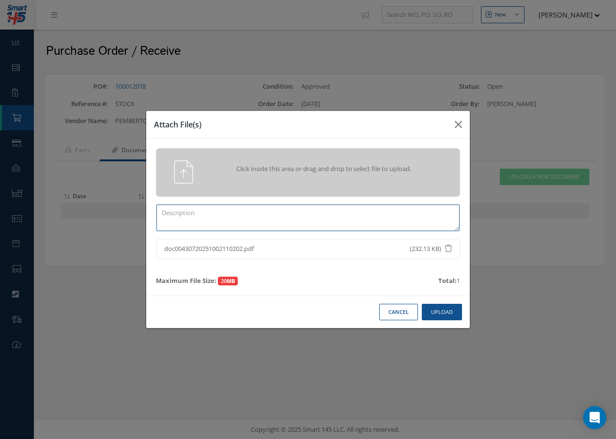
click at [273, 215] on textarea at bounding box center [308, 218] width 303 height 27
type textarea "DEL NOTE"
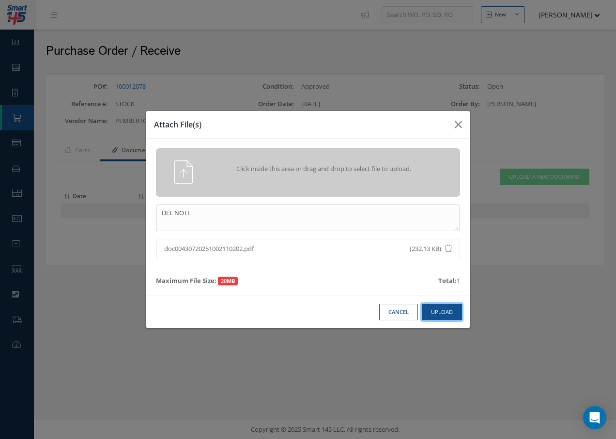
click at [445, 313] on button "Upload" at bounding box center [442, 312] width 40 height 17
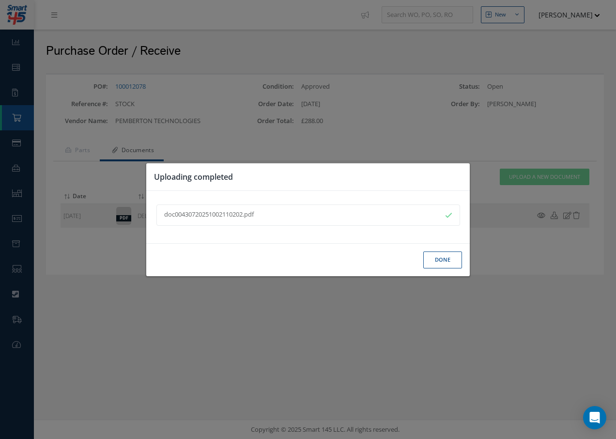
click at [449, 259] on button "Done" at bounding box center [443, 260] width 39 height 17
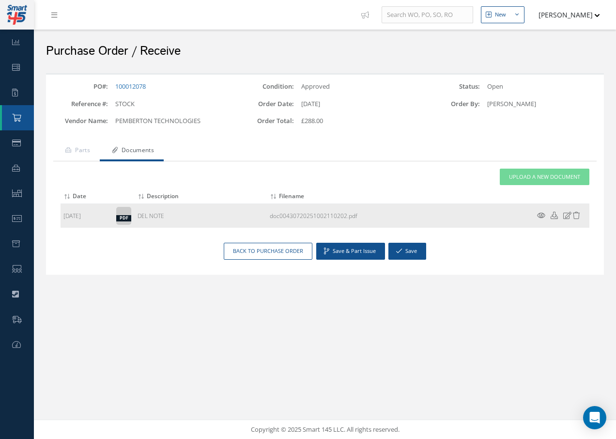
click at [541, 217] on icon at bounding box center [541, 215] width 8 height 7
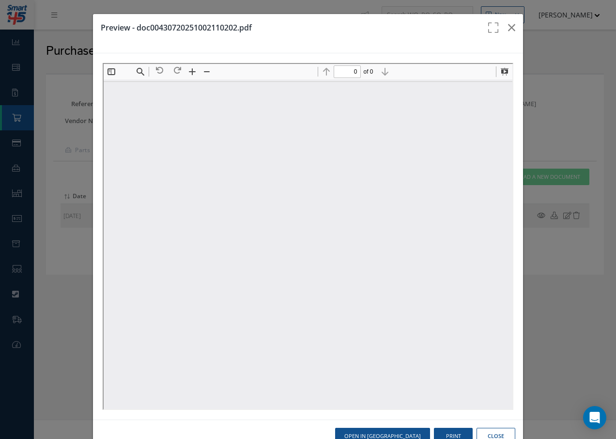
type input "1"
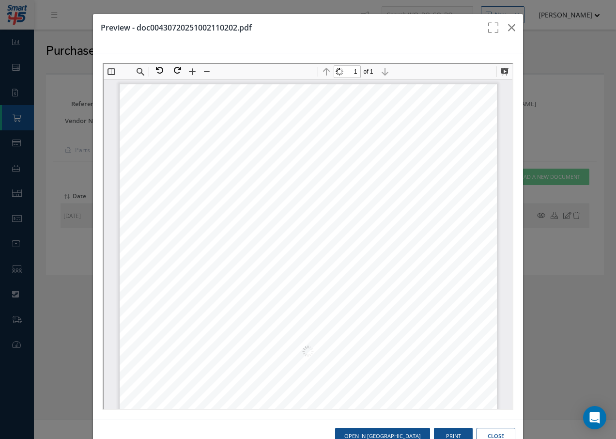
scroll to position [5, 0]
click at [541, 215] on div "Preview - doc00430720251002110202.pdf Open in New Tab Print Close" at bounding box center [308, 219] width 616 height 439
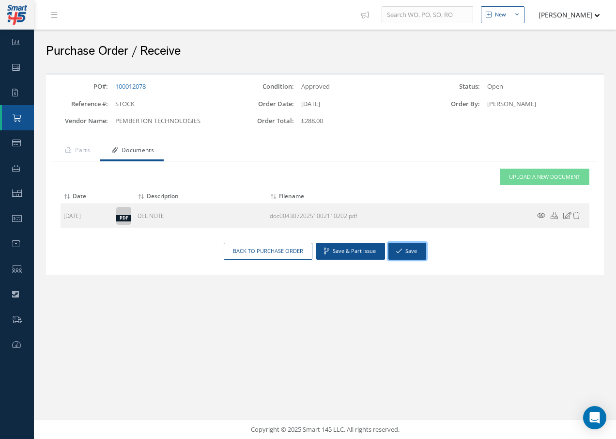
click at [412, 253] on button "Save" at bounding box center [408, 251] width 38 height 17
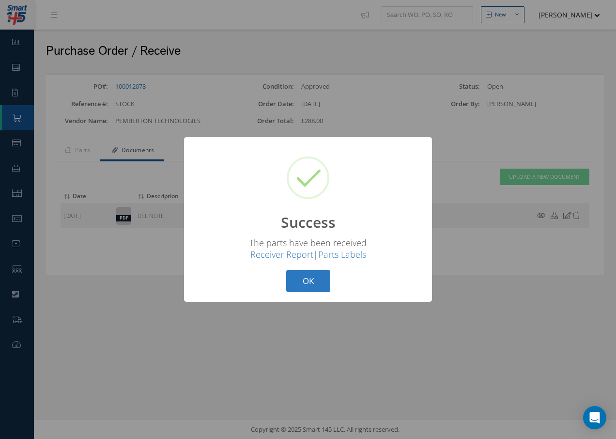
click at [312, 281] on button "OK" at bounding box center [308, 281] width 44 height 23
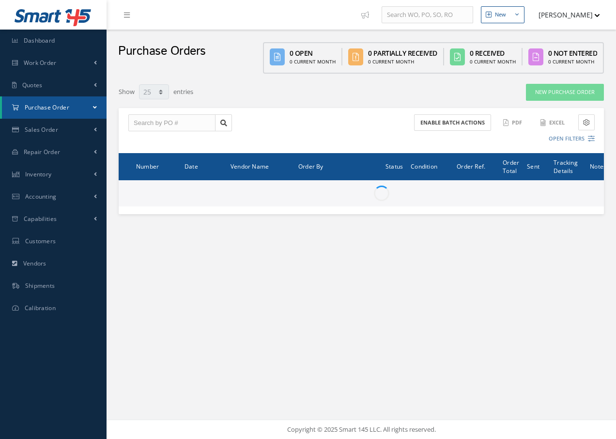
select select "25"
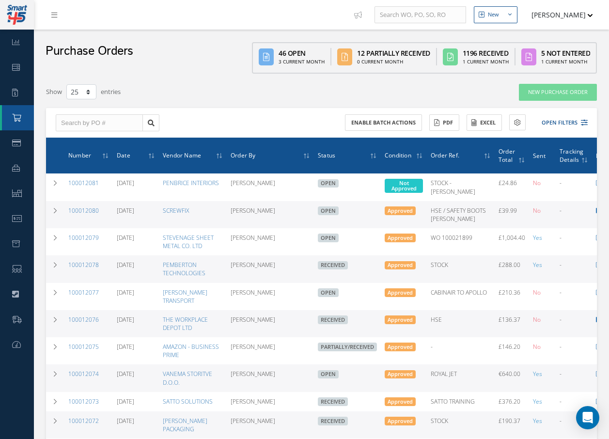
click at [220, 73] on div "Purchase Orders 46 Open 3 Current Month 12 Partially Received 0 Current Month 1…" at bounding box center [321, 54] width 575 height 49
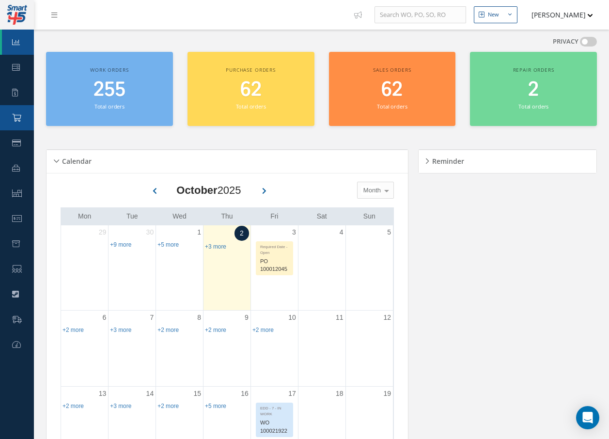
click at [24, 121] on link "Purchase Order" at bounding box center [17, 117] width 34 height 25
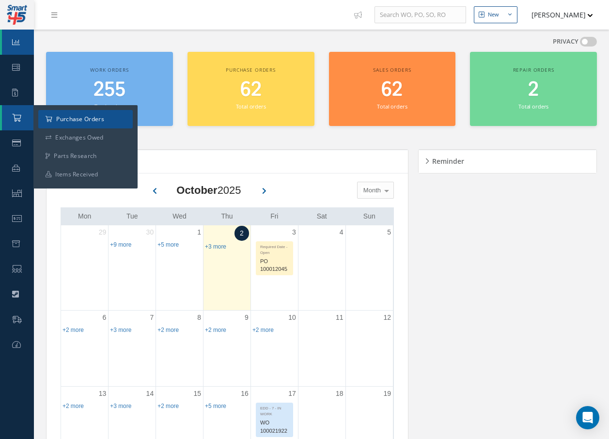
click at [81, 119] on a=1&status_id=2&status_id=3&status_id=5&collapsedFilters"] "Purchase Orders" at bounding box center [85, 119] width 95 height 18
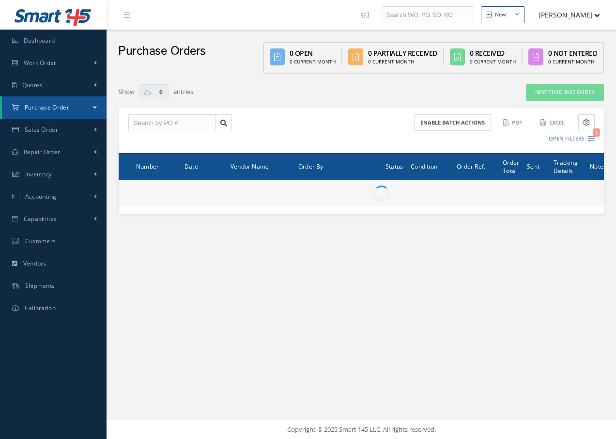
select select "25"
